Goal: Entertainment & Leisure: Consume media (video, audio)

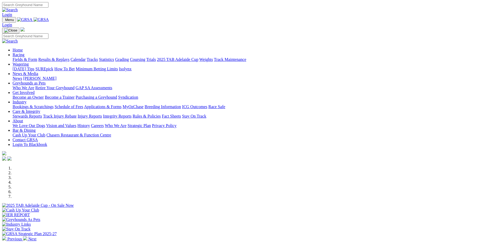
click at [24, 52] on link "Racing" at bounding box center [19, 54] width 12 height 4
click at [69, 57] on link "Results & Replays" at bounding box center [53, 59] width 31 height 4
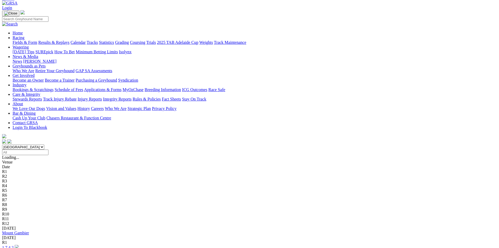
scroll to position [26, 0]
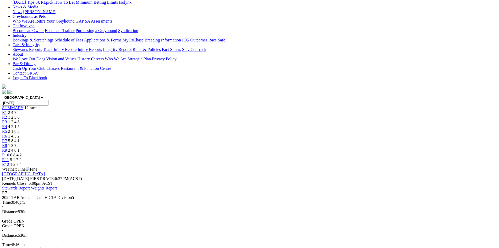
scroll to position [79, 0]
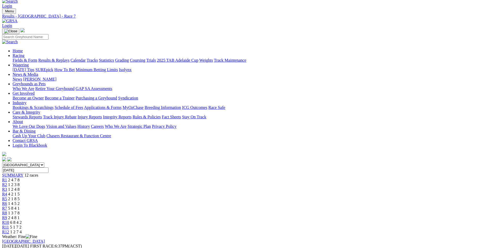
scroll to position [0, 0]
